Goal: Task Accomplishment & Management: Manage account settings

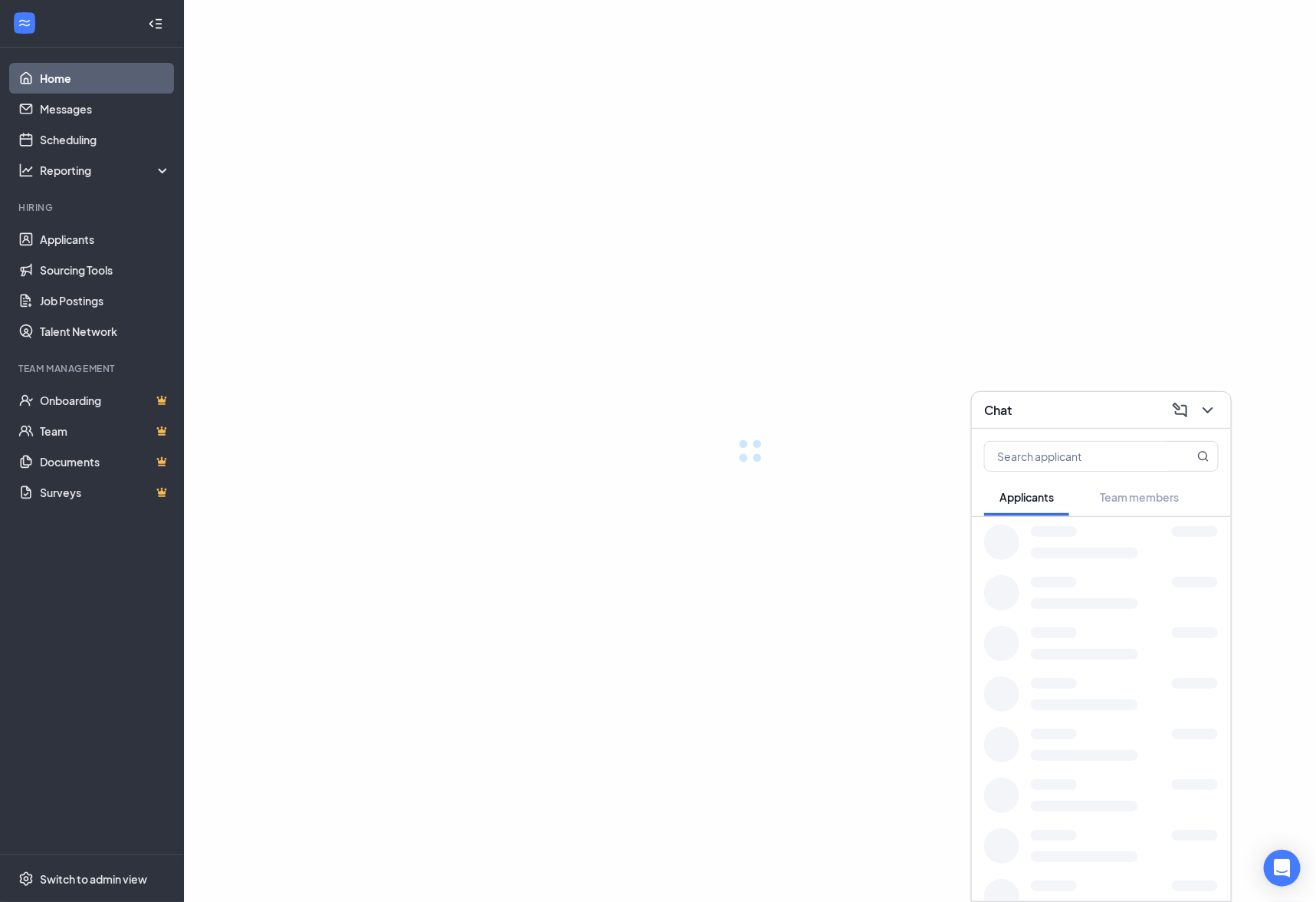
click at [1283, 901] on div at bounding box center [1280, 919] width 12 height 12
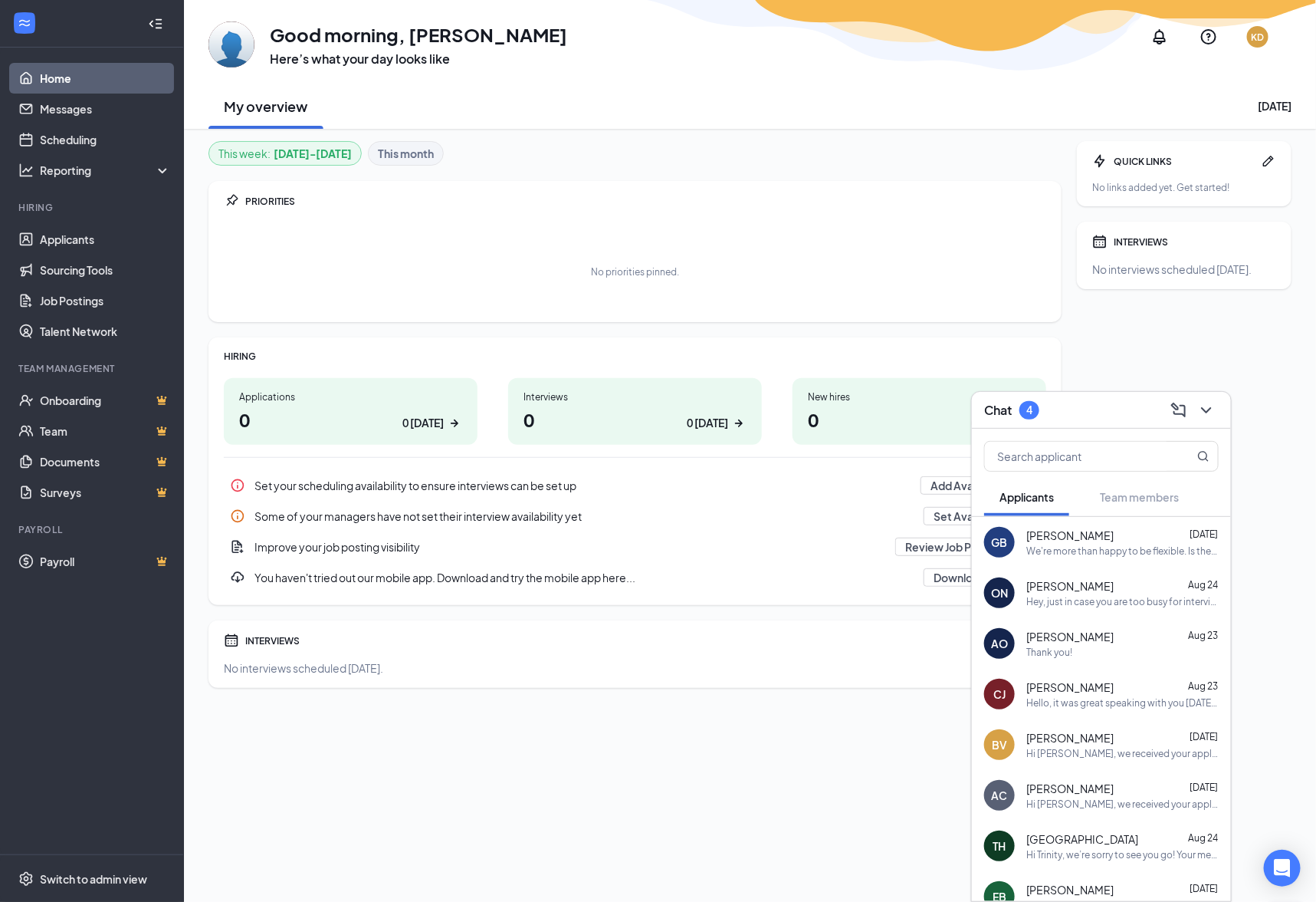
click at [1083, 535] on span "[PERSON_NAME]" at bounding box center [1070, 536] width 87 height 16
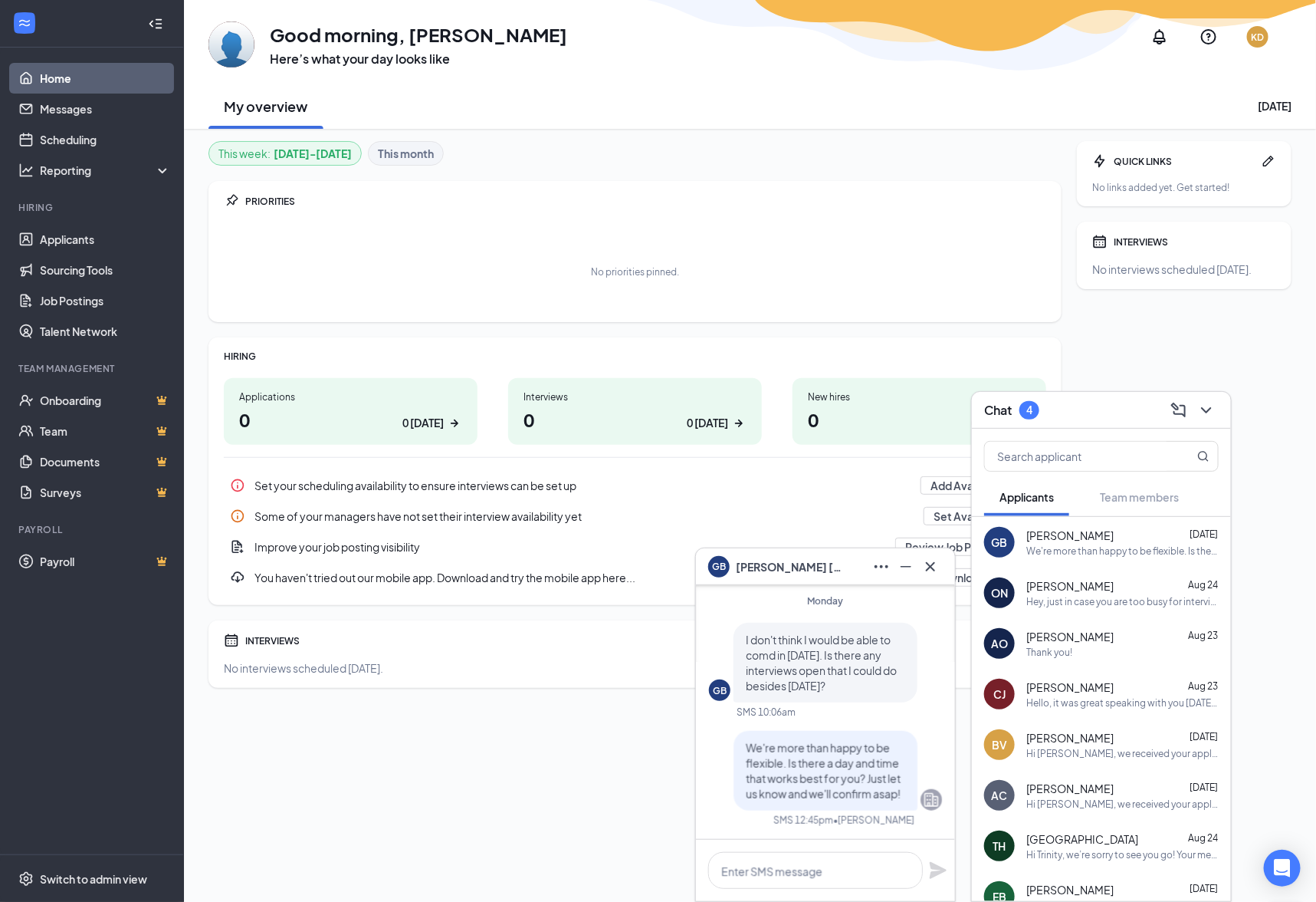
click at [1060, 603] on div "Hey, just in case you are too busy for interview [DATE], I'm able [DATE] till 5…" at bounding box center [1123, 601] width 192 height 13
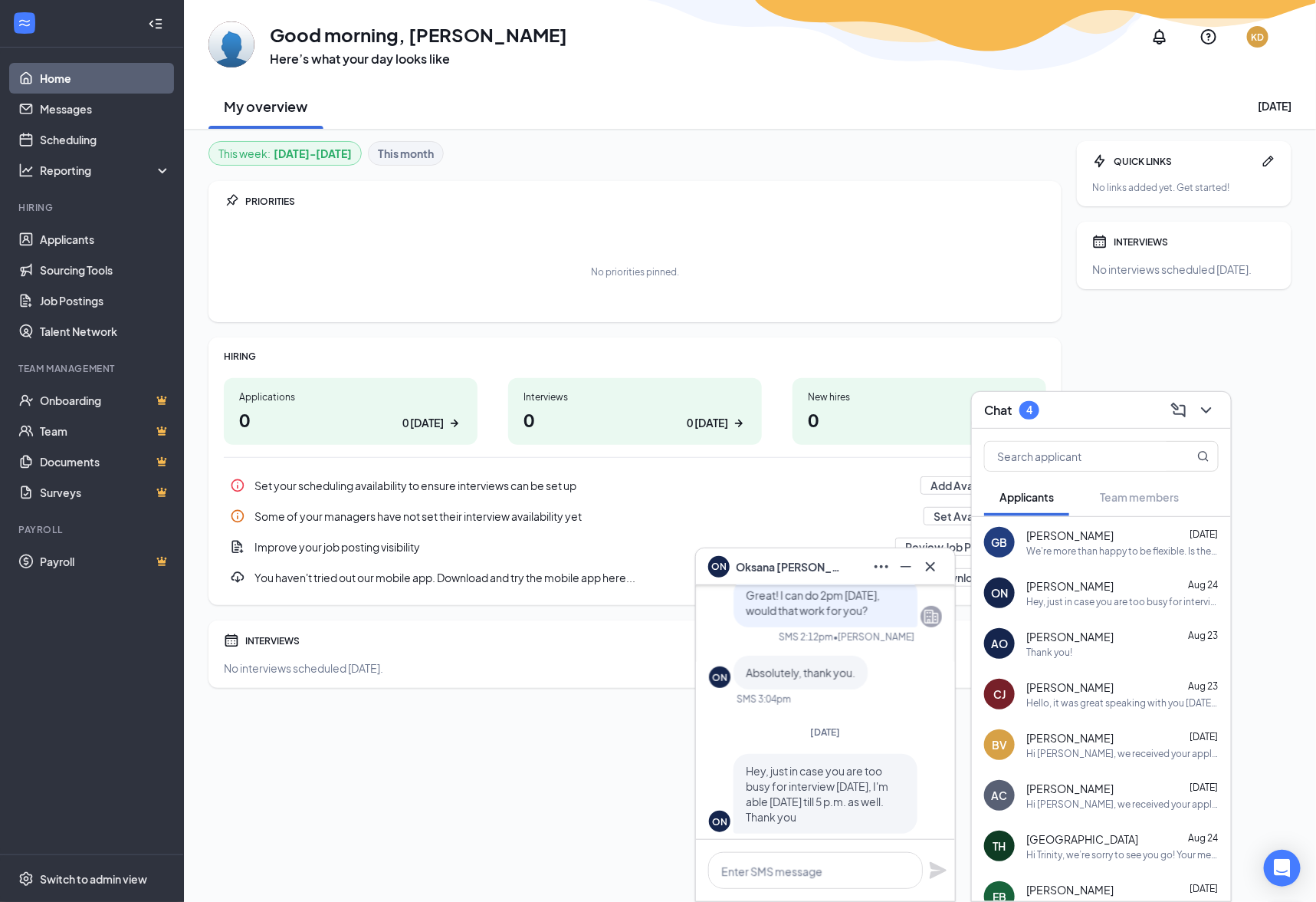
scroll to position [1, 0]
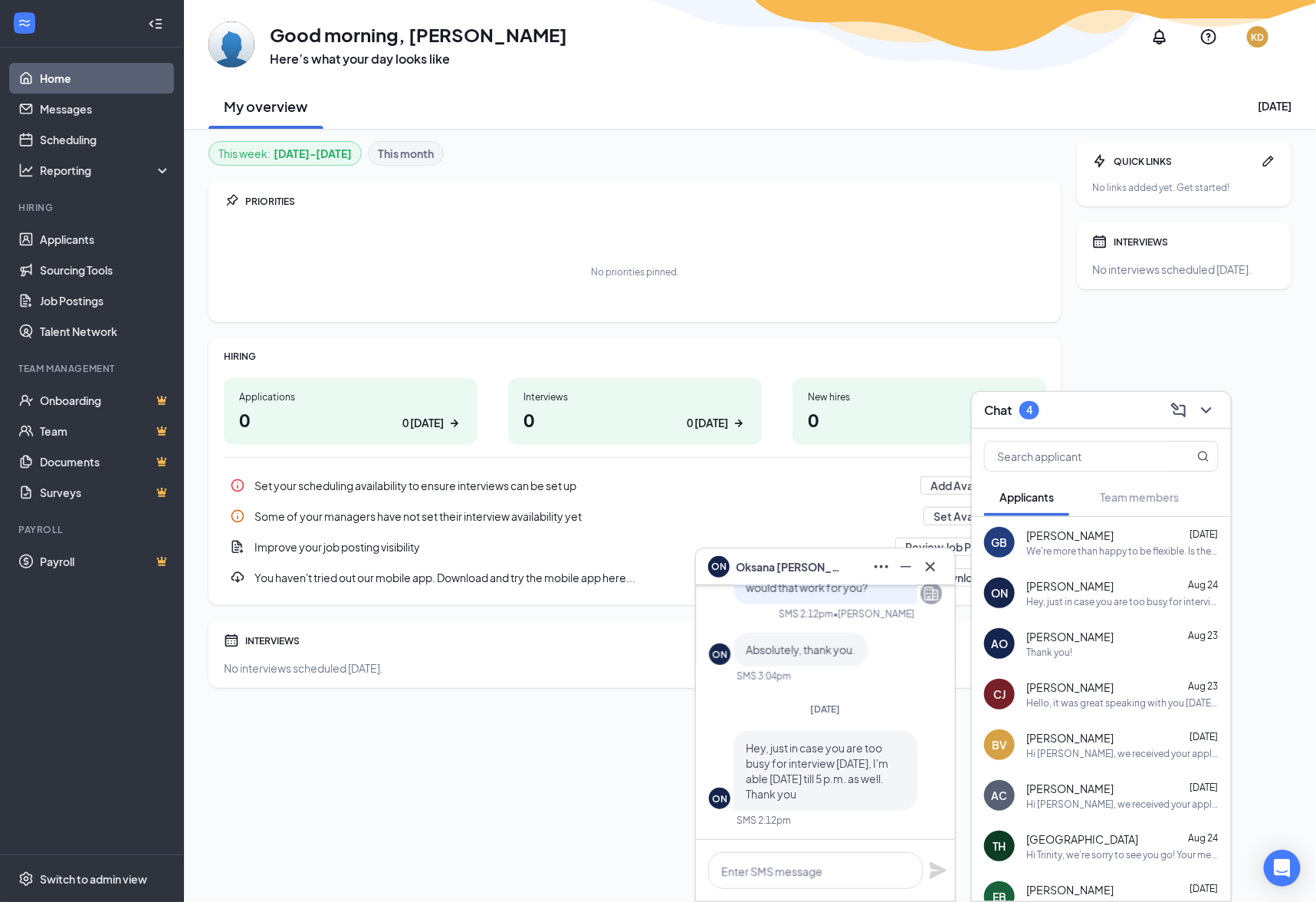
click at [790, 562] on span "[PERSON_NAME]" at bounding box center [789, 566] width 107 height 17
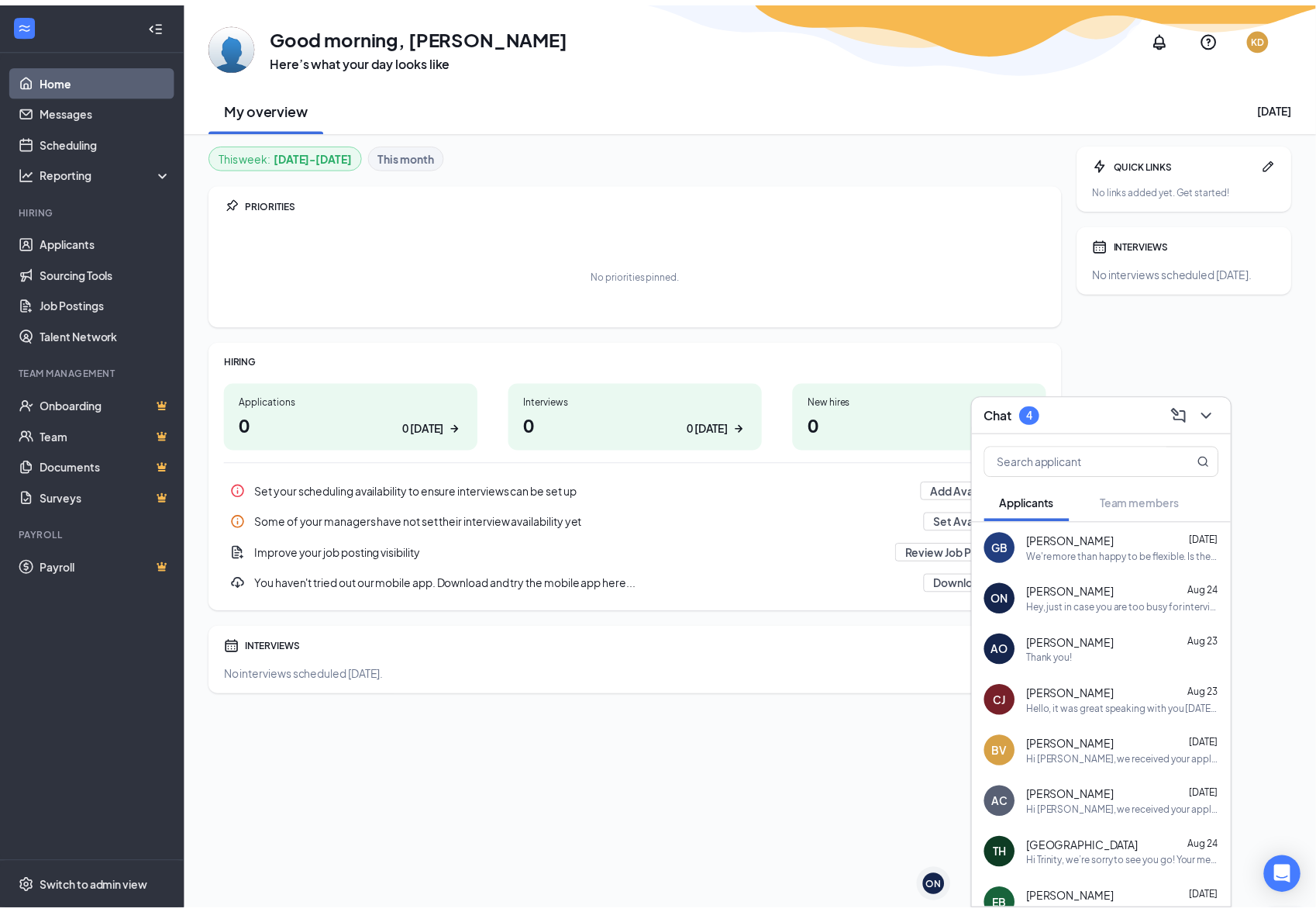
scroll to position [0, 0]
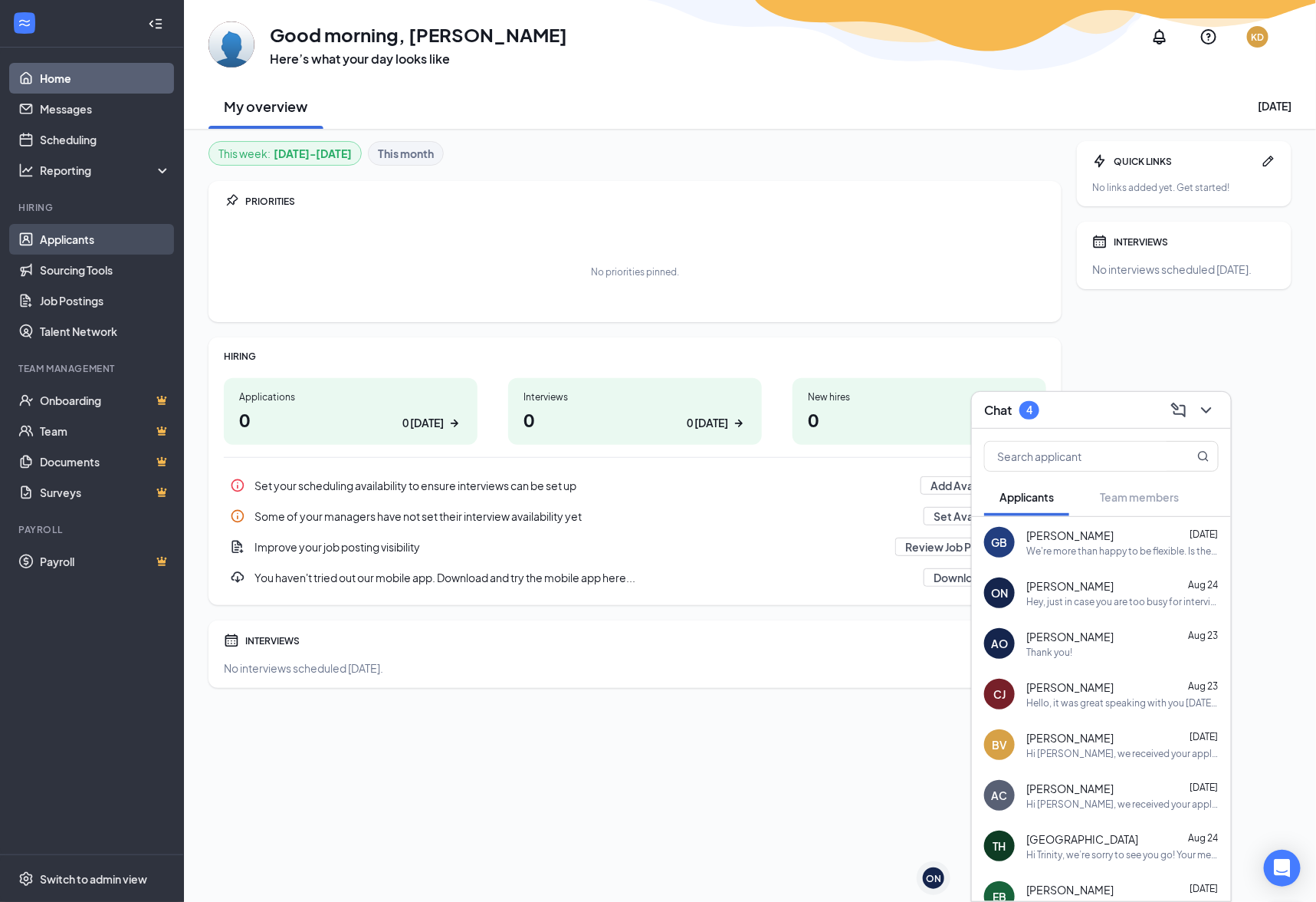
click at [101, 238] on link "Applicants" at bounding box center [105, 239] width 131 height 31
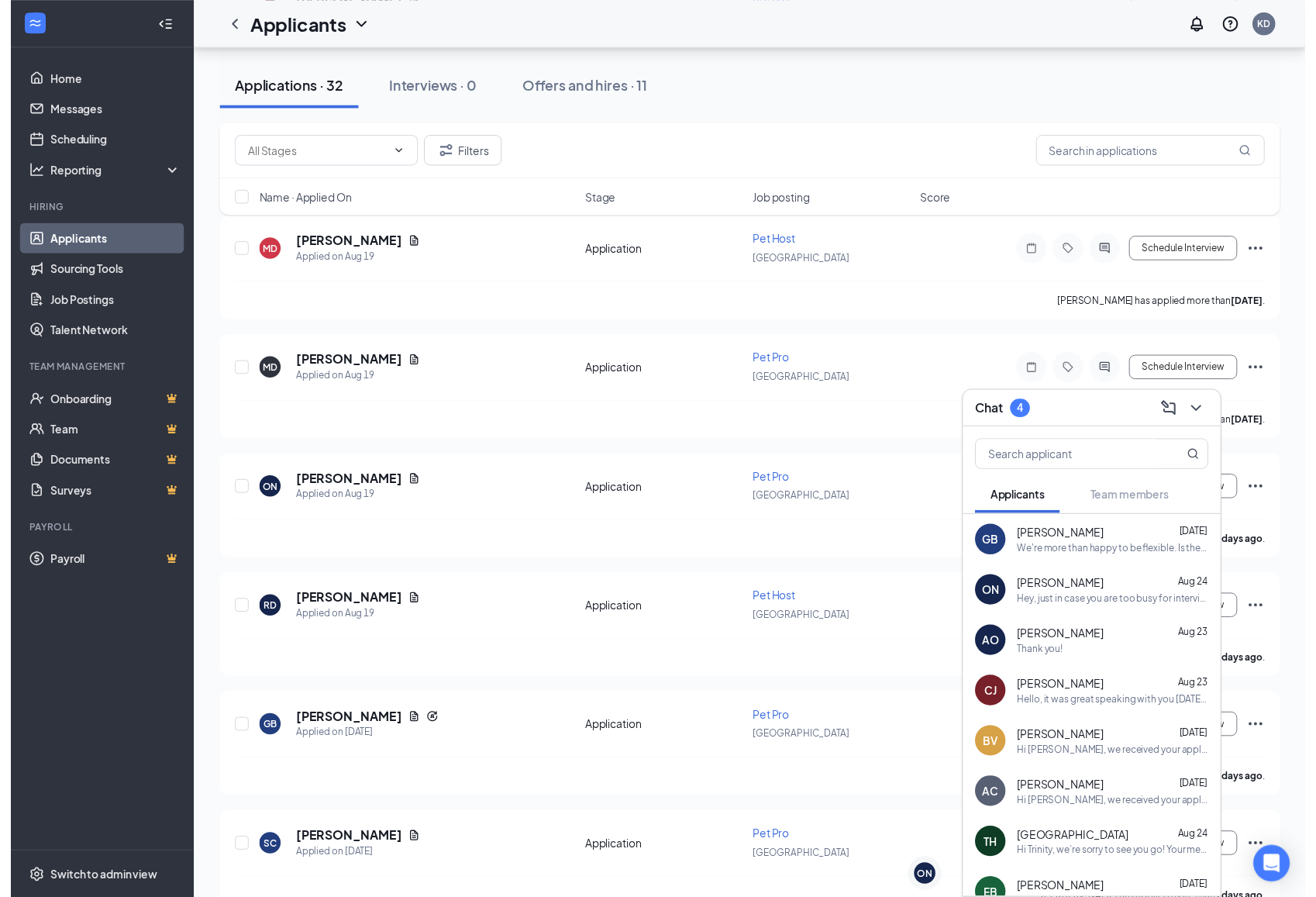
scroll to position [671, 0]
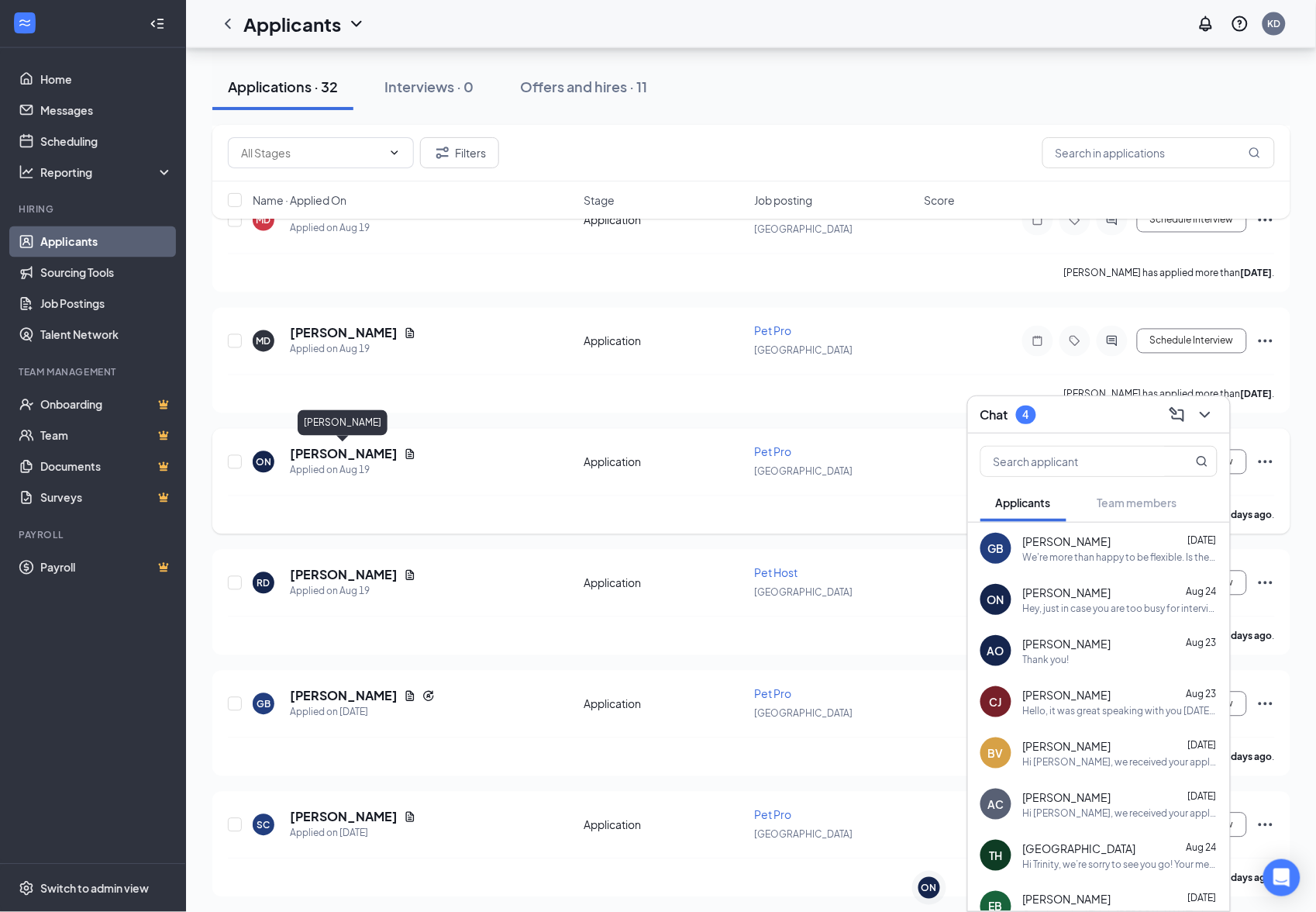
click at [304, 454] on h5 "[PERSON_NAME]" at bounding box center [344, 454] width 108 height 17
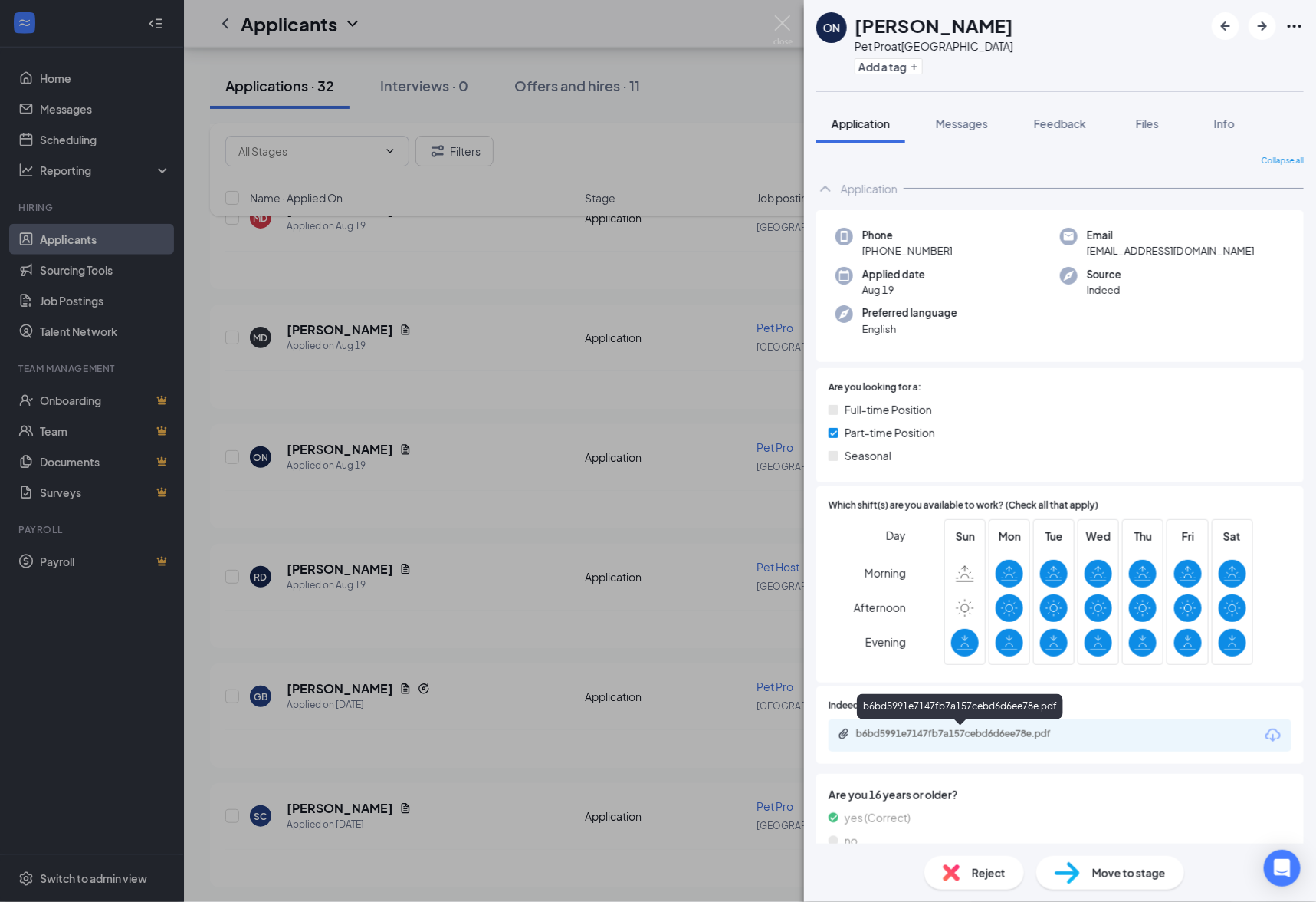
click at [928, 724] on div "b6bd5991e7147fb7a157cebd6d6ee78e.pdf" at bounding box center [960, 710] width 206 height 31
click at [924, 734] on div "b6bd5991e7147fb7a157cebd6d6ee78e.pdf" at bounding box center [963, 734] width 215 height 13
click at [964, 723] on div "b6bd5991e7147fb7a157cebd6d6ee78e.pdf" at bounding box center [960, 710] width 206 height 31
click at [962, 732] on div "b6bd5991e7147fb7a157cebd6d6ee78e.pdf" at bounding box center [963, 734] width 215 height 13
click at [779, 23] on img at bounding box center [783, 30] width 19 height 30
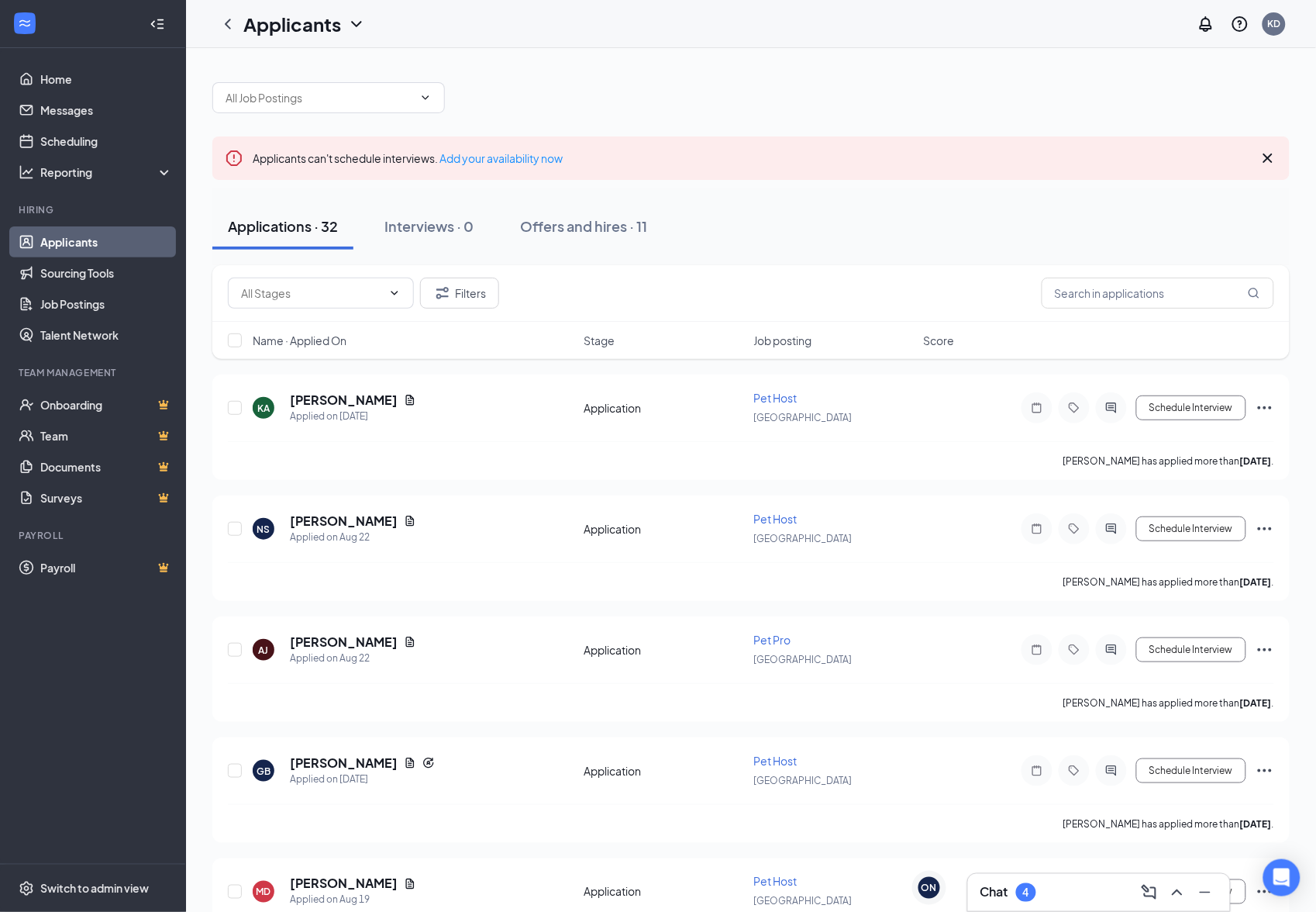
click at [915, 880] on div "ON" at bounding box center [929, 887] width 34 height 34
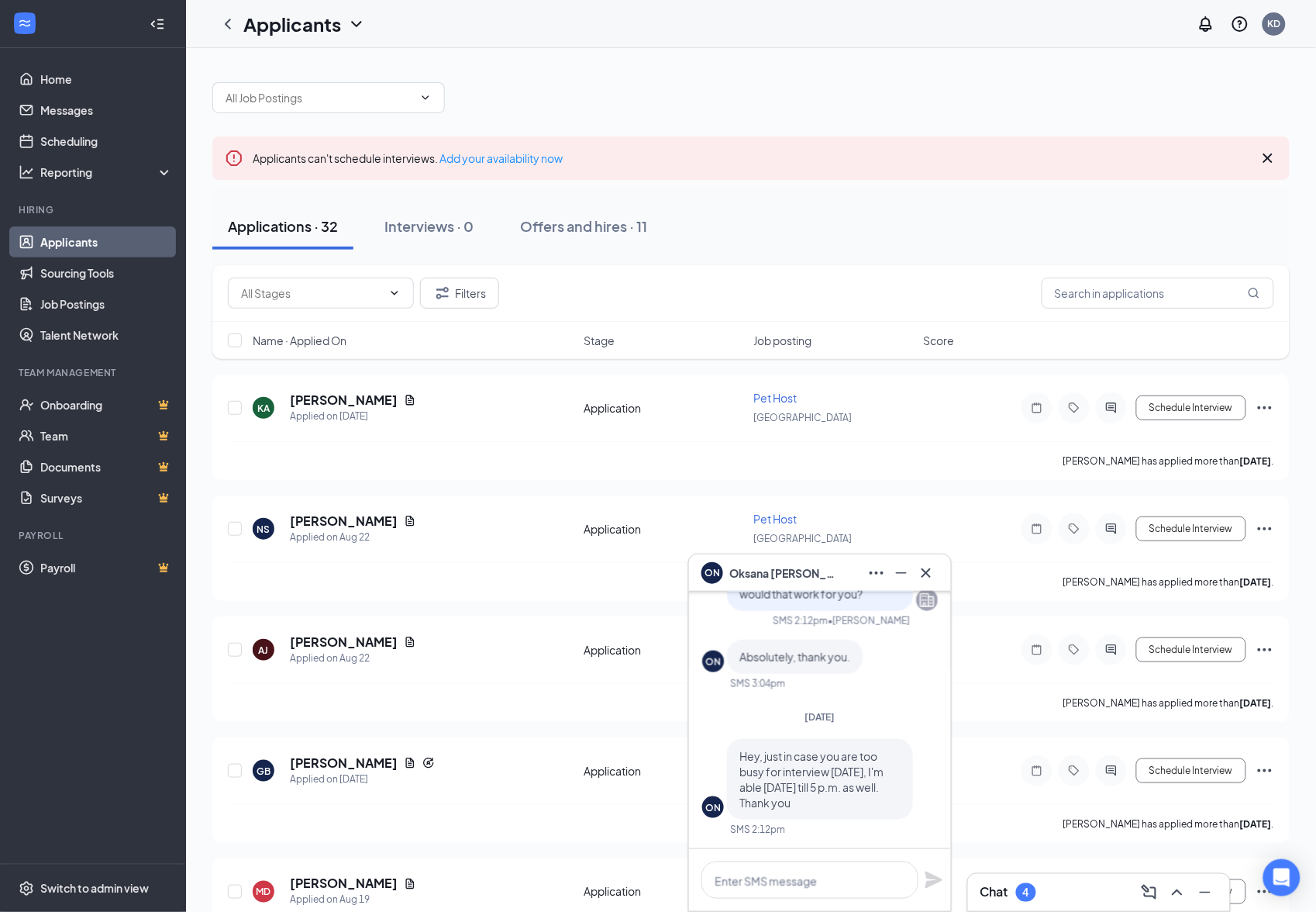
click at [939, 572] on button at bounding box center [926, 572] width 25 height 25
